Goal: Task Accomplishment & Management: Manage account settings

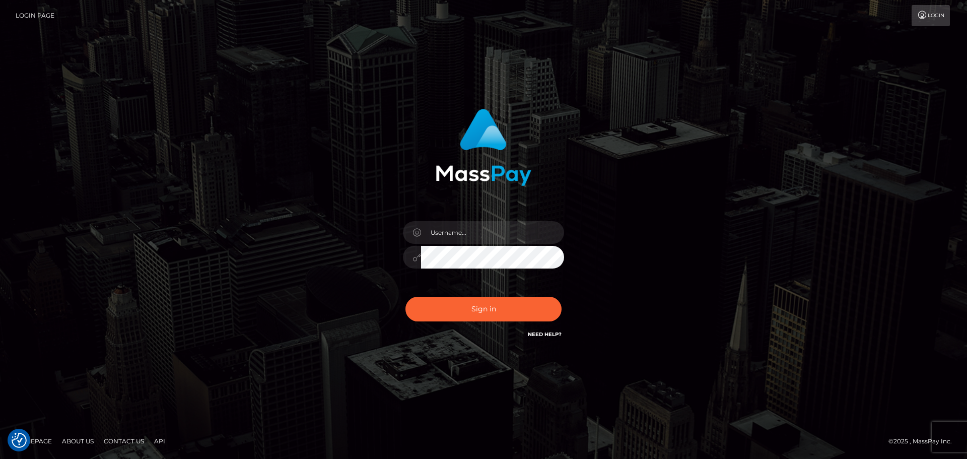
checkbox input "true"
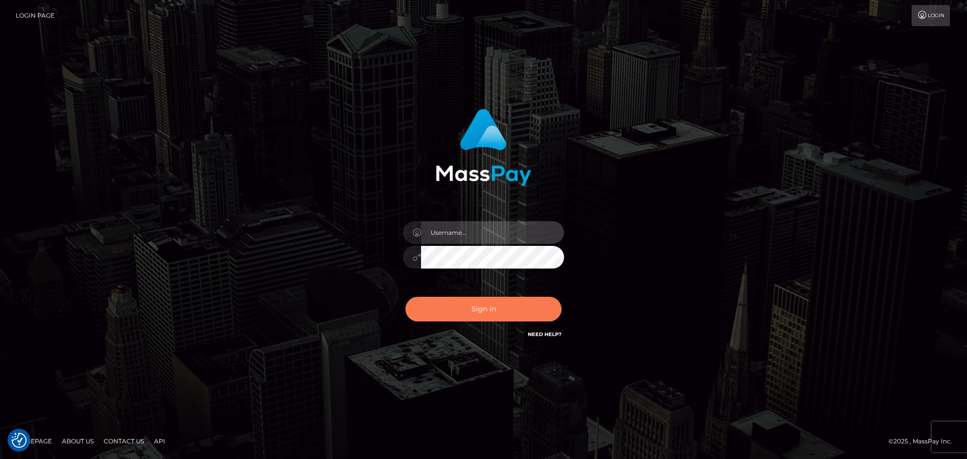
type input "jonathan.ctfo"
click at [484, 312] on button "Sign in" at bounding box center [483, 309] width 156 height 25
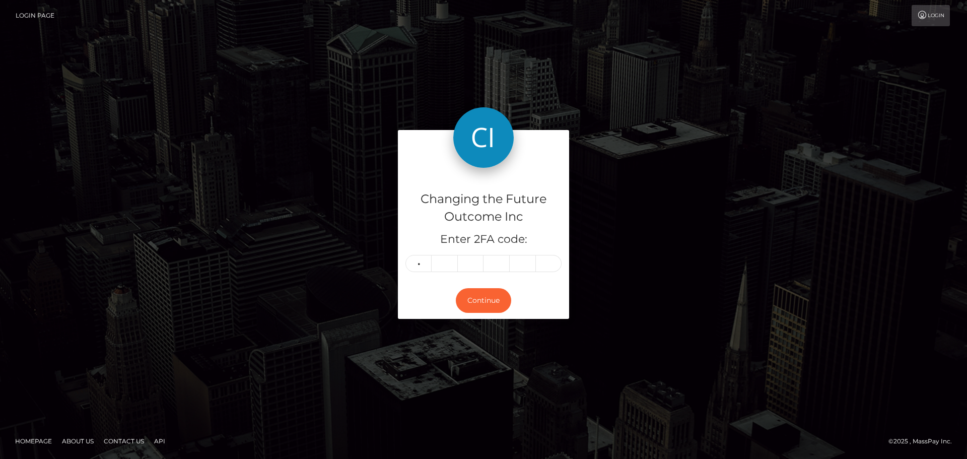
type input "6"
type input "5"
type input "6"
type input "8"
type input "6"
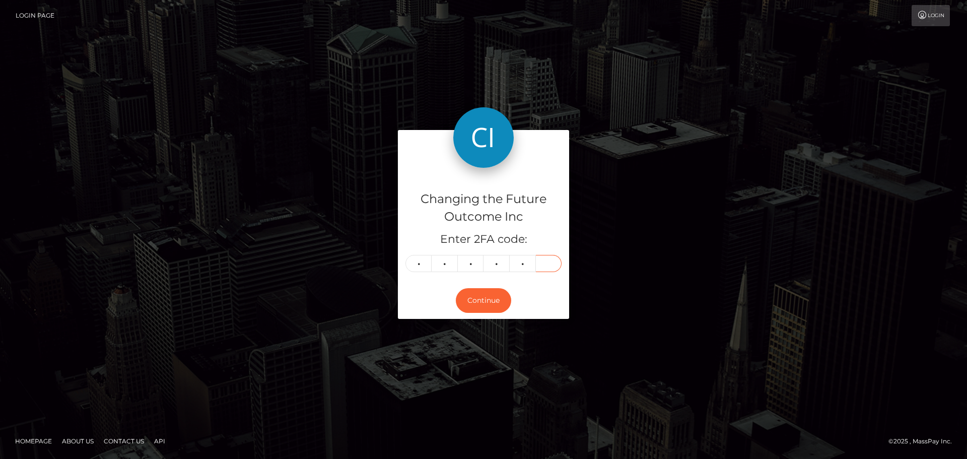
type input "0"
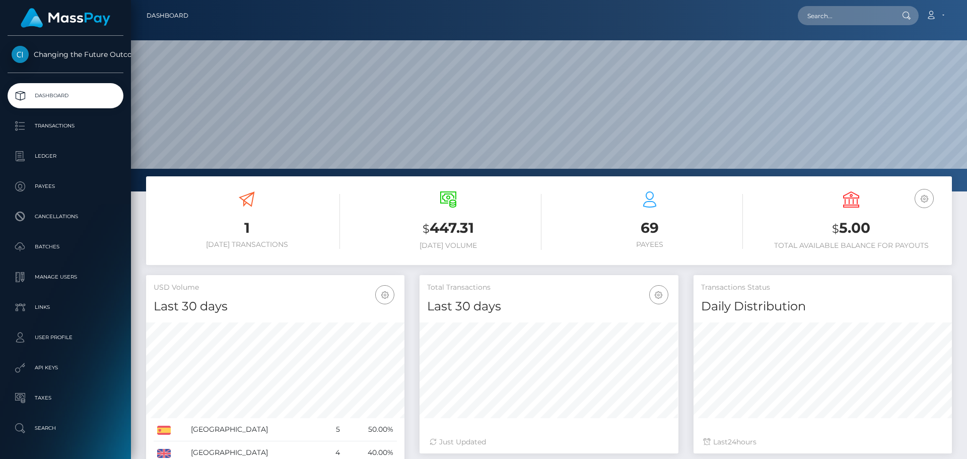
scroll to position [178, 258]
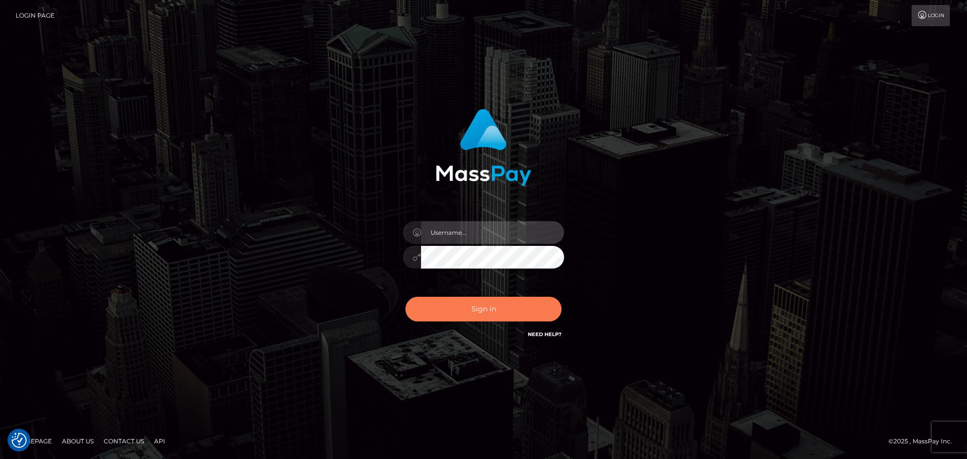
type input "jonathan.ctfo"
click at [492, 305] on button "Sign in" at bounding box center [483, 309] width 156 height 25
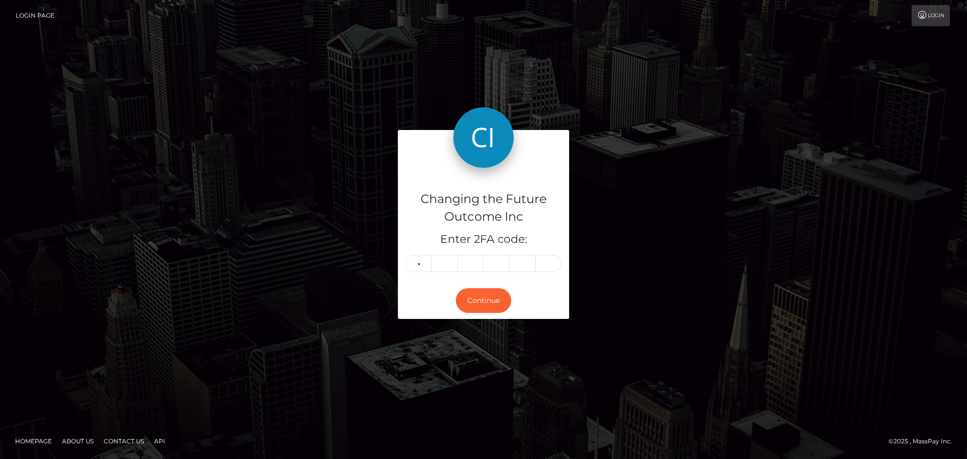
type input "4"
type input "1"
type input "6"
type input "3"
type input "7"
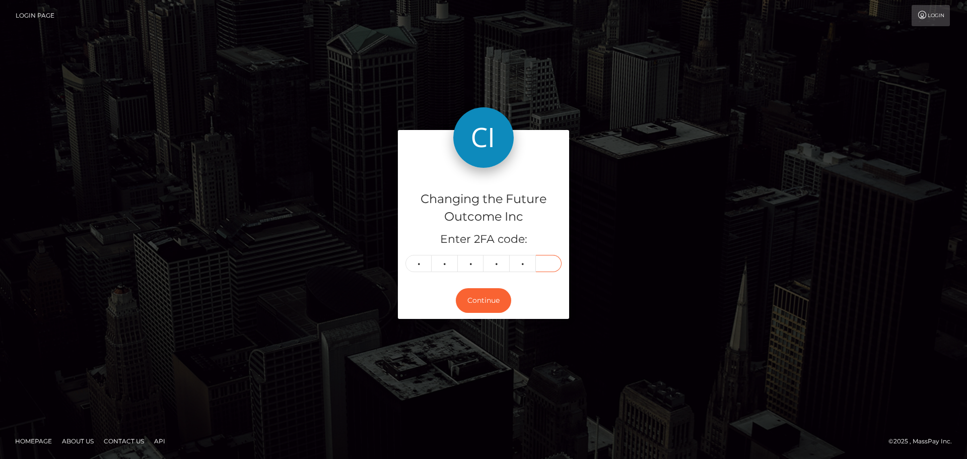
type input "9"
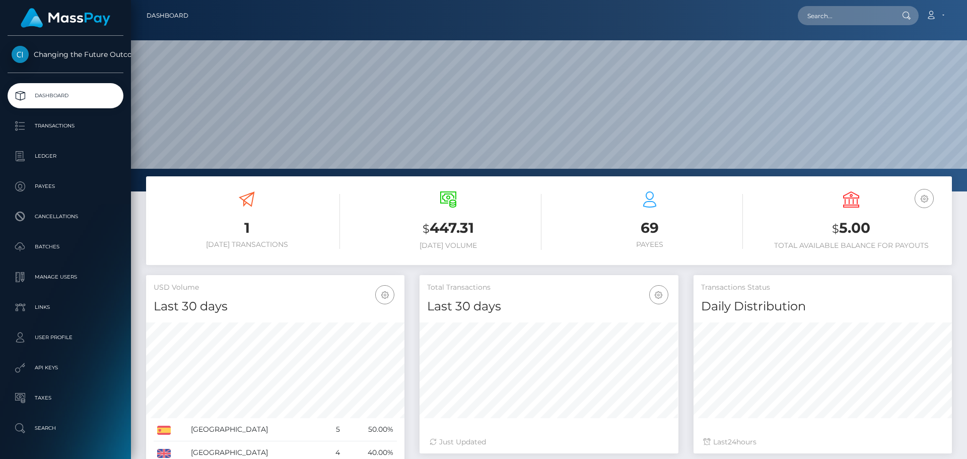
scroll to position [178, 258]
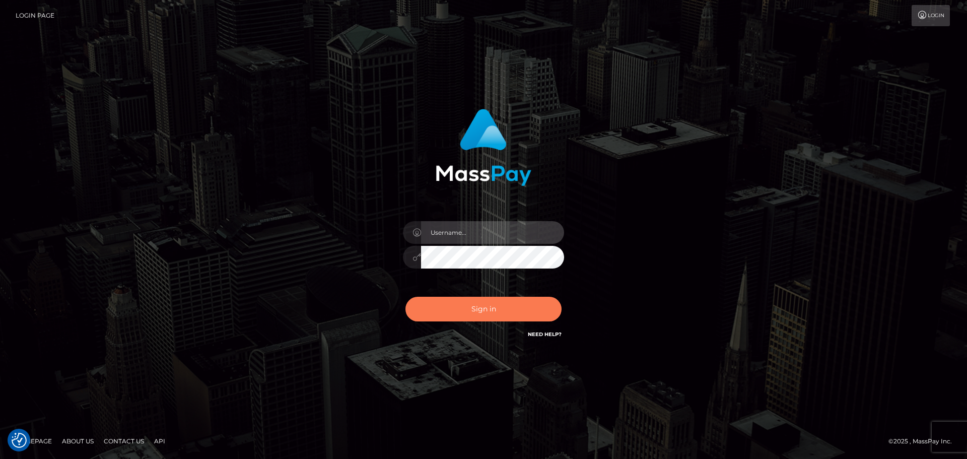
type input "[PERSON_NAME].ctfo"
click at [443, 310] on button "Sign in" at bounding box center [483, 309] width 156 height 25
type input "[PERSON_NAME].ctfo"
click at [503, 311] on button "Sign in" at bounding box center [483, 309] width 156 height 25
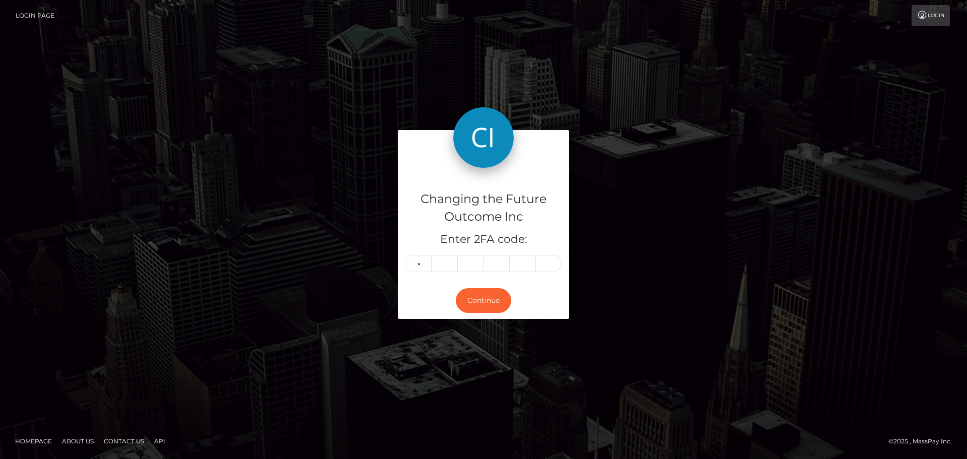
type input "9"
type input "1"
type input "0"
type input "7"
type input "1"
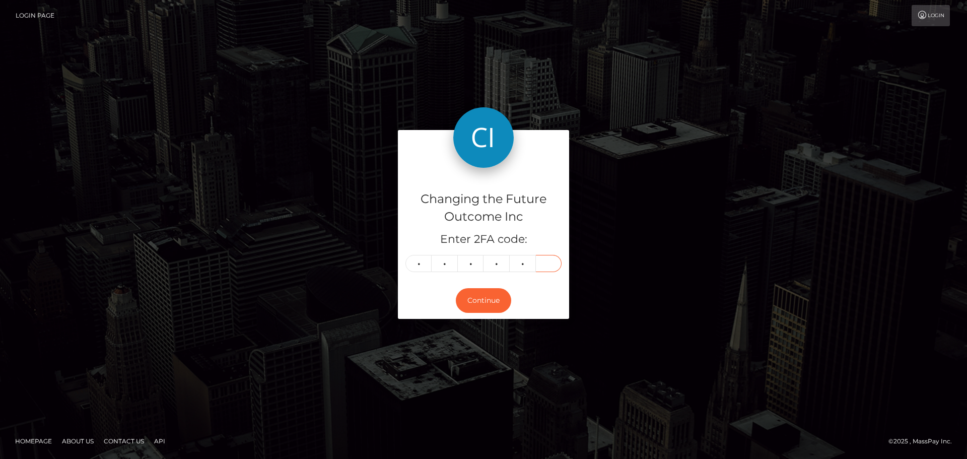
type input "1"
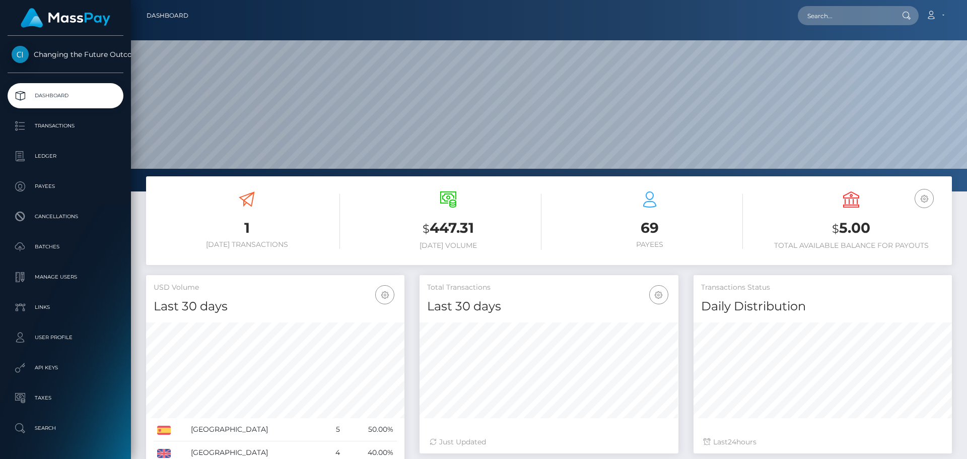
scroll to position [178, 258]
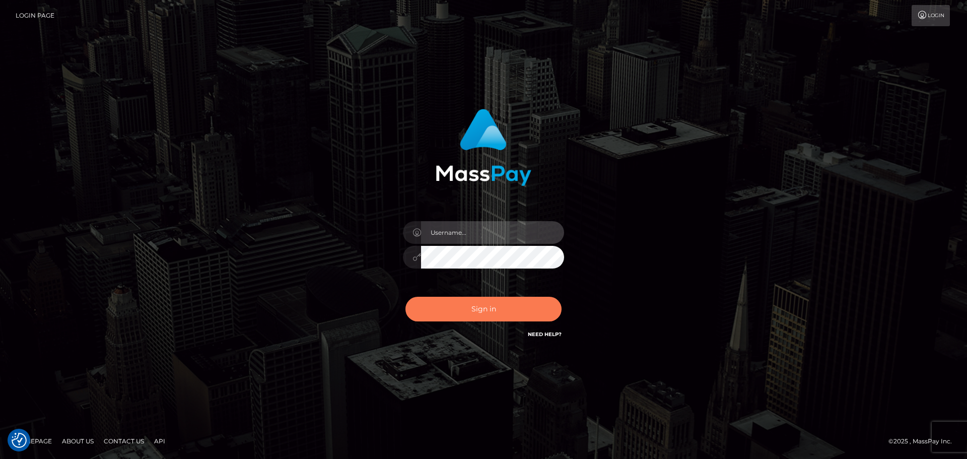
type input "jonathan.ctfo"
click at [478, 309] on button "Sign in" at bounding box center [483, 309] width 156 height 25
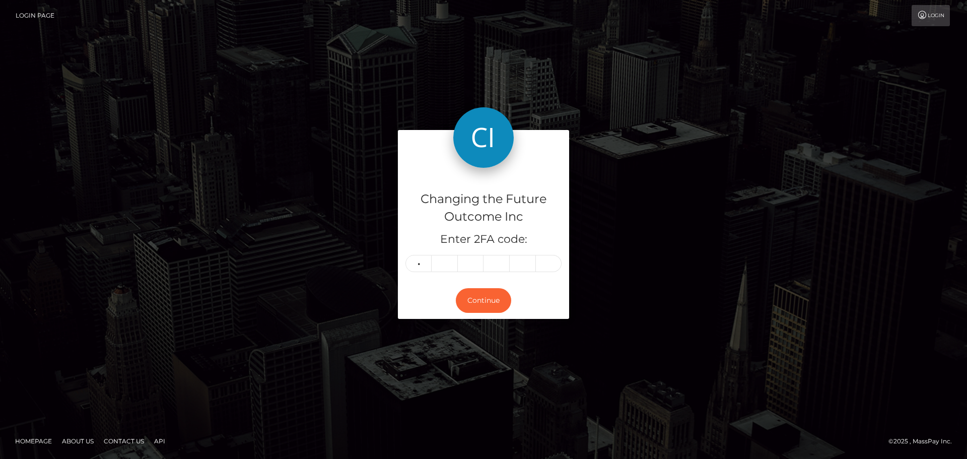
type input "4"
type input "3"
type input "8"
type input "6"
type input "5"
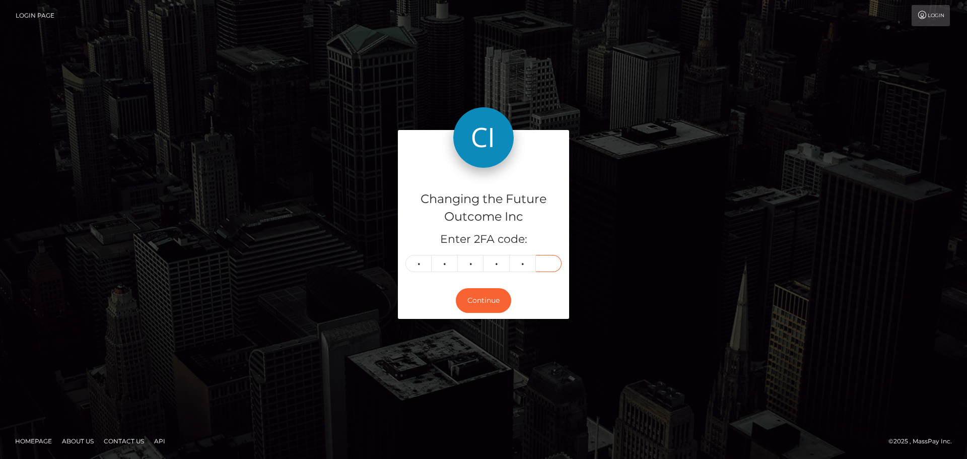
type input "2"
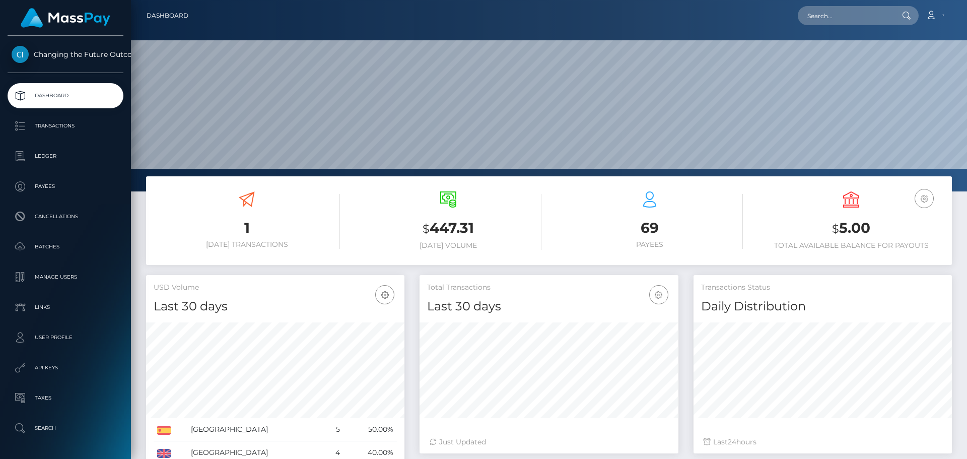
scroll to position [178, 258]
click at [38, 94] on p "Dashboard" at bounding box center [66, 95] width 108 height 15
